Goal: Task Accomplishment & Management: Manage account settings

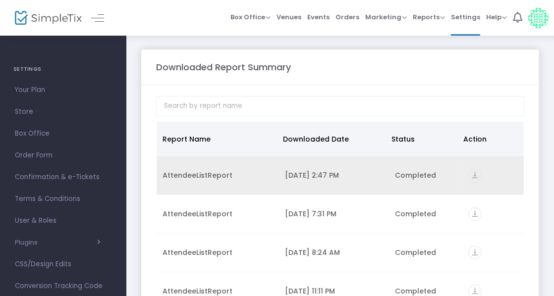
click at [473, 173] on icon "vertical_align_bottom" at bounding box center [474, 175] width 13 height 13
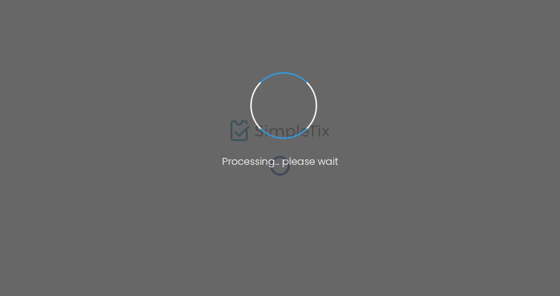
type input "[URL][DOMAIN_NAME][PERSON_NAME]"
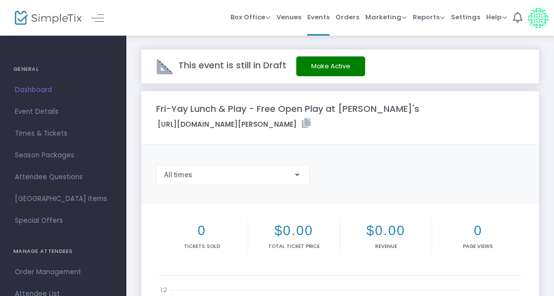
click at [339, 64] on button "Make Active" at bounding box center [330, 66] width 69 height 20
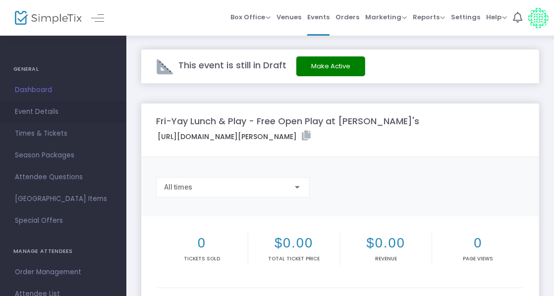
click at [48, 111] on span "Event Details" at bounding box center [63, 111] width 97 height 13
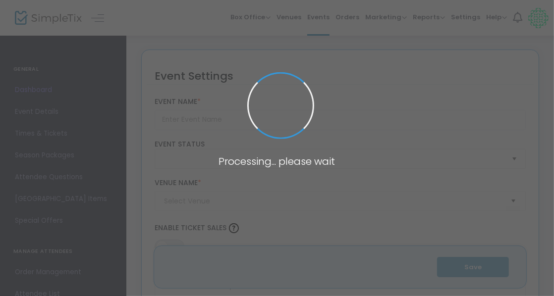
type input "Fri-Yay Lunch & Play - Free Open Play at Fratelli's"
type textarea "Come join me to play May Jongg in a relaxed environment. We will eat at 11:00 a…"
type input "Buy Tickets"
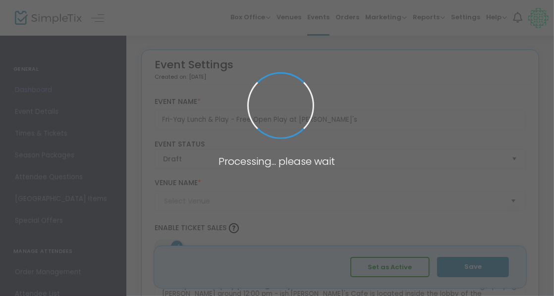
type input "Fratelli's Cafe"
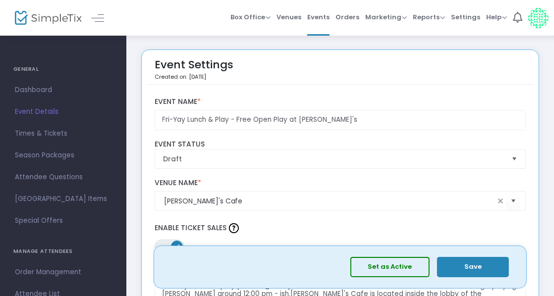
click at [517, 156] on span "Select" at bounding box center [514, 159] width 16 height 16
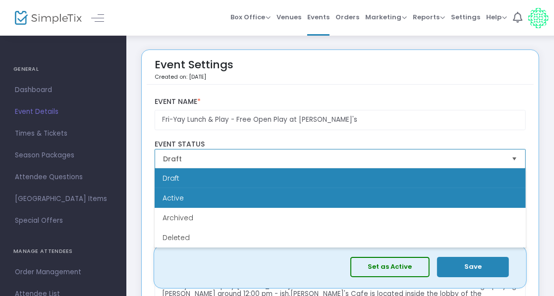
click at [214, 199] on li "Active" at bounding box center [340, 198] width 371 height 20
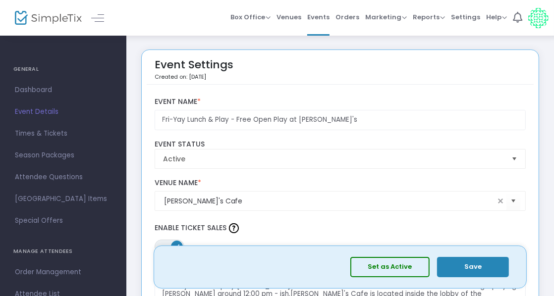
click at [473, 263] on button "Save" at bounding box center [473, 267] width 72 height 20
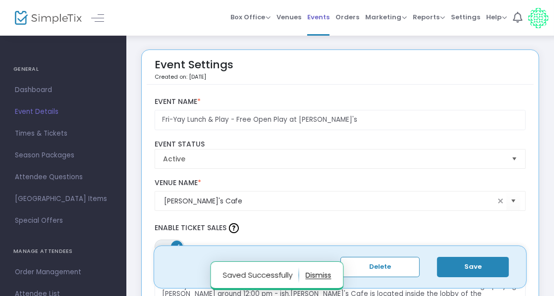
click at [329, 15] on span "Events" at bounding box center [318, 16] width 22 height 25
